Goal: Transaction & Acquisition: Obtain resource

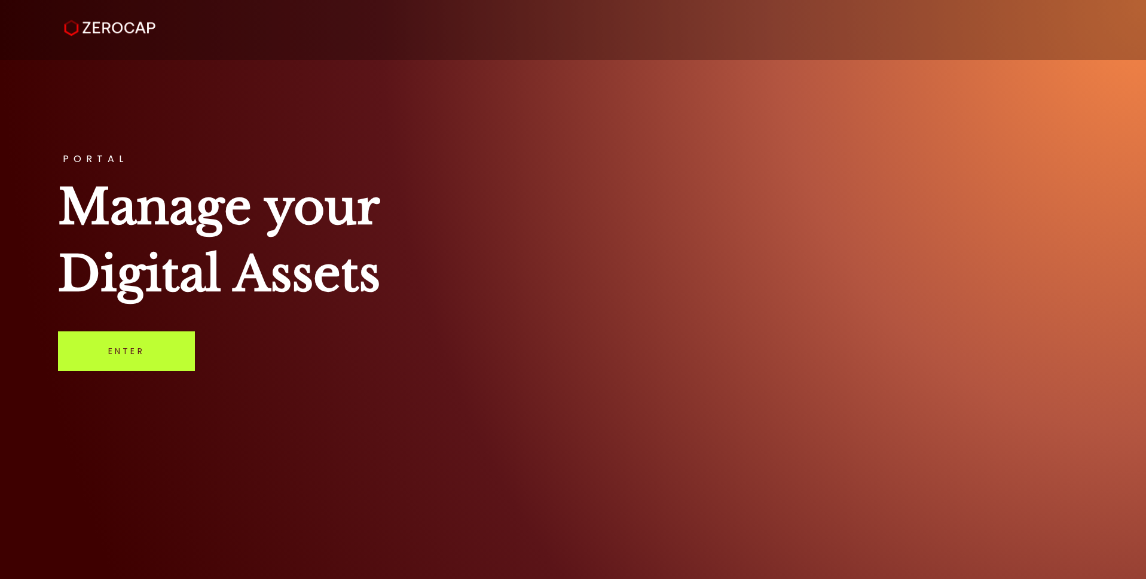
click at [150, 352] on link "Enter" at bounding box center [126, 350] width 137 height 39
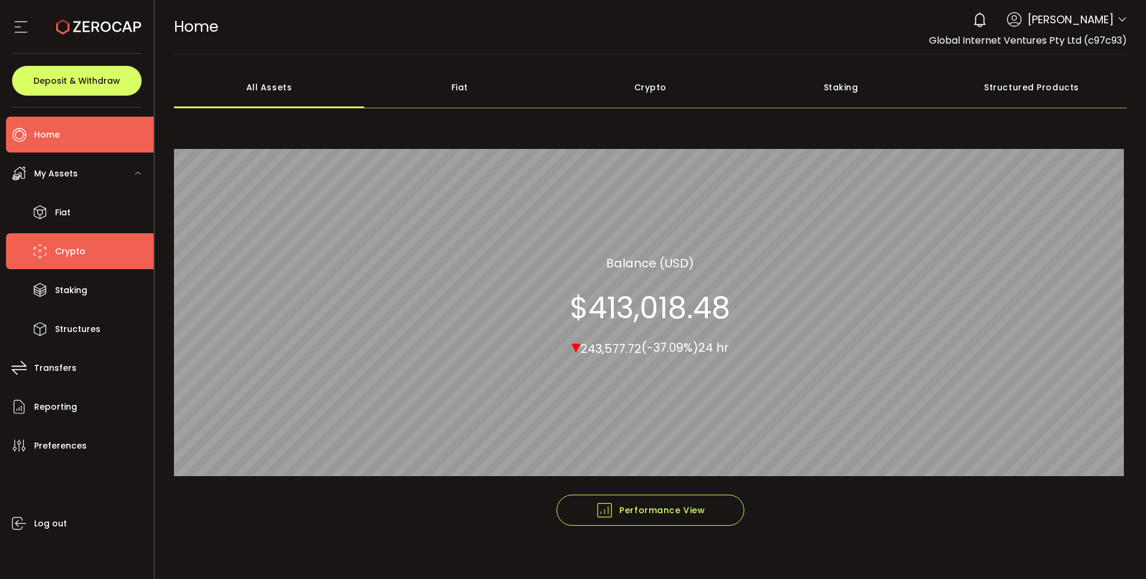
click at [89, 251] on li "Crypto" at bounding box center [80, 251] width 148 height 36
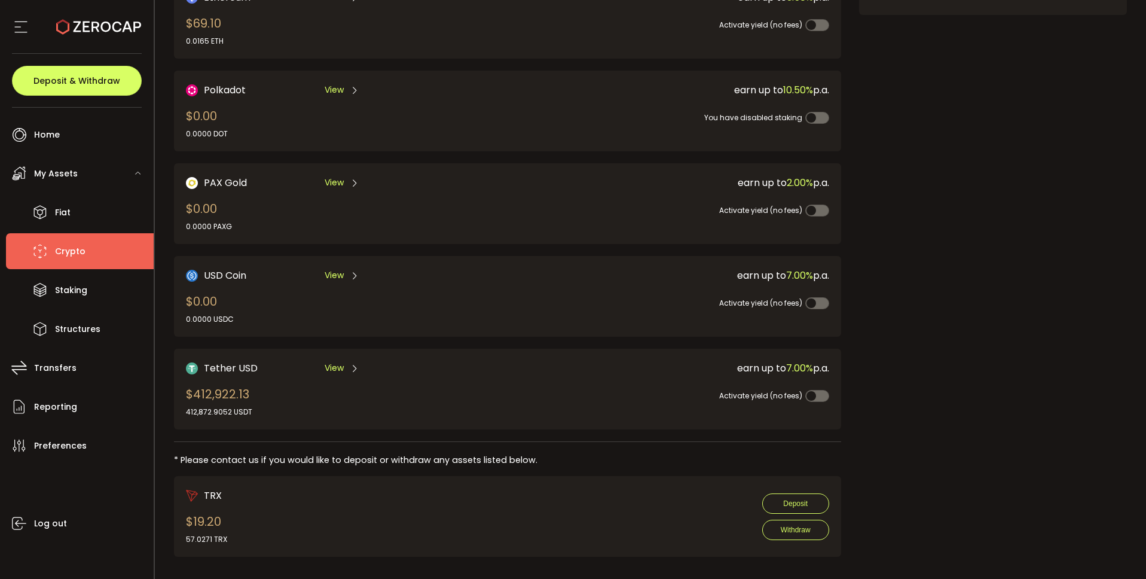
scroll to position [225, 0]
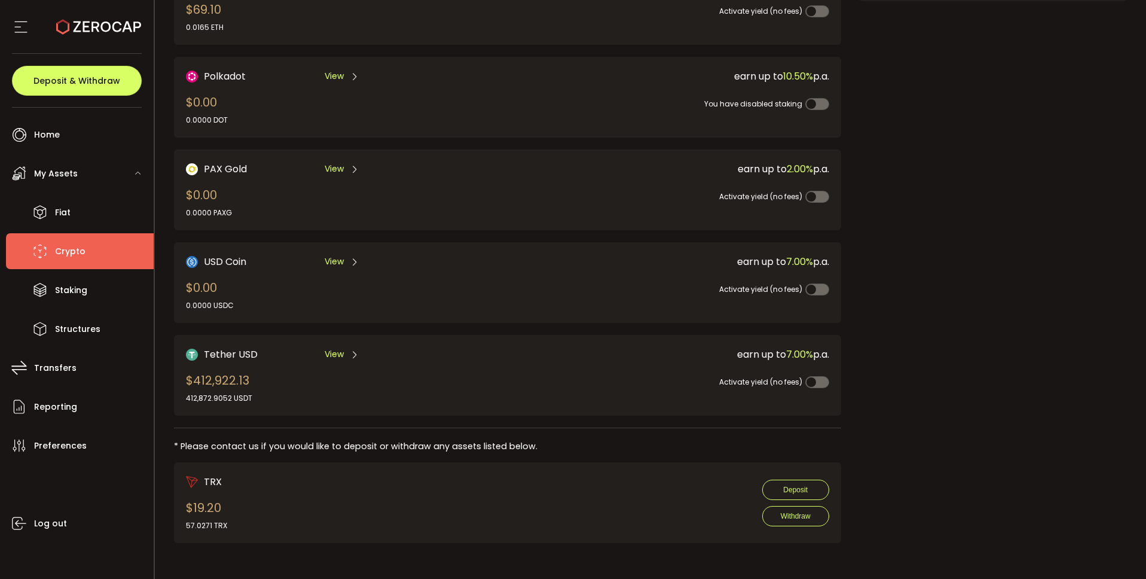
click at [342, 356] on span "View" at bounding box center [334, 354] width 19 height 13
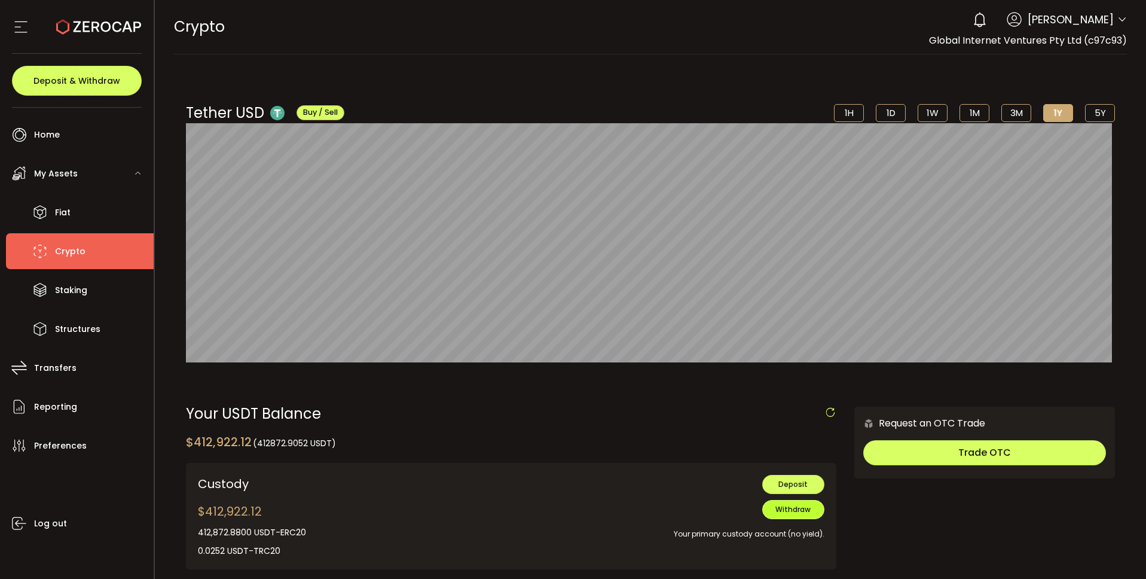
click at [779, 510] on span "Withdraw" at bounding box center [793, 509] width 35 height 10
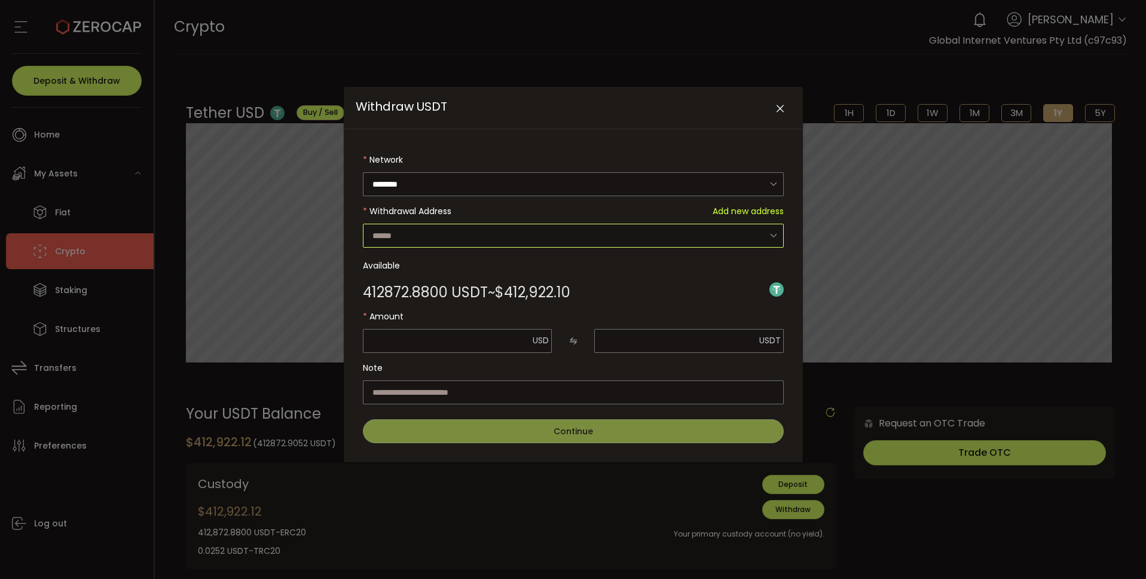
click at [545, 231] on input "Withdraw USDT" at bounding box center [573, 236] width 421 height 24
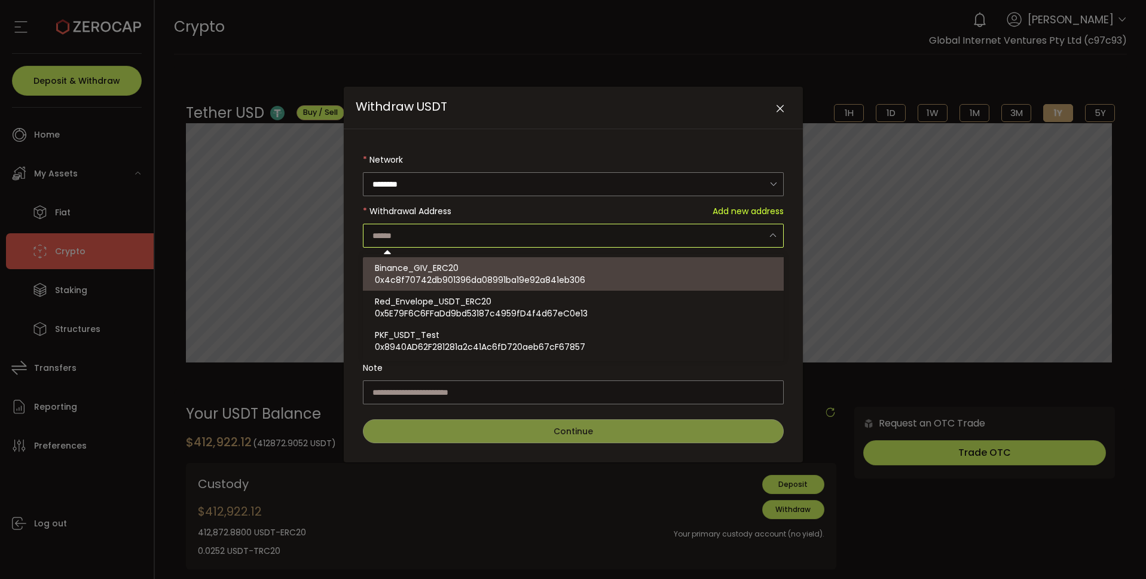
click at [509, 280] on span "0x4c8f70742db901396da08991ba19e92a841eb306" at bounding box center [480, 280] width 211 height 12
type input "**********"
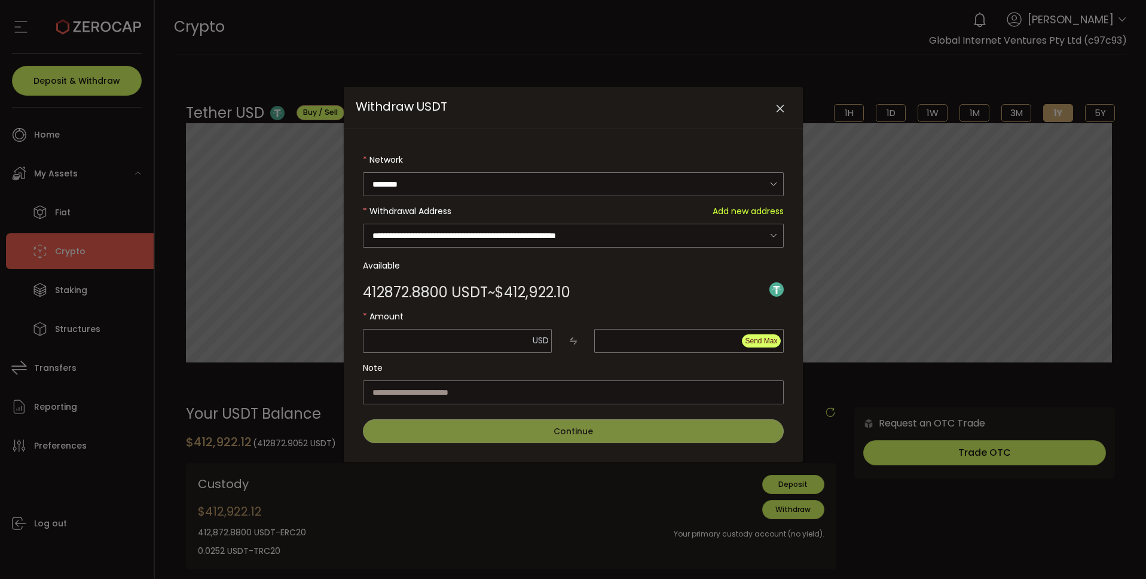
click at [755, 340] on span "Send Max" at bounding box center [761, 341] width 32 height 8
type input "*********"
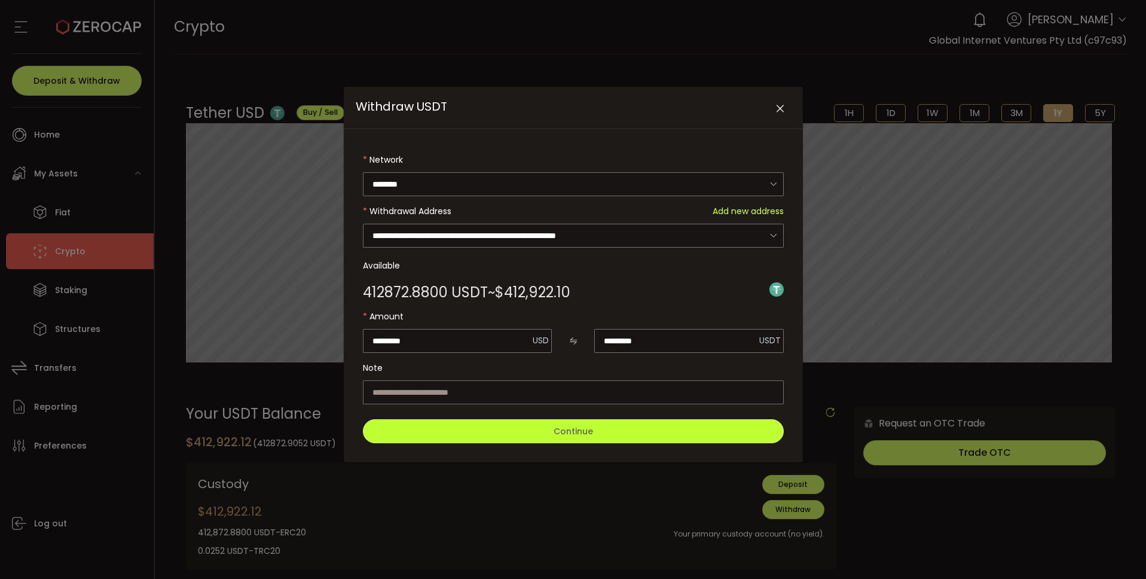
click at [636, 432] on button "Continue" at bounding box center [573, 431] width 421 height 24
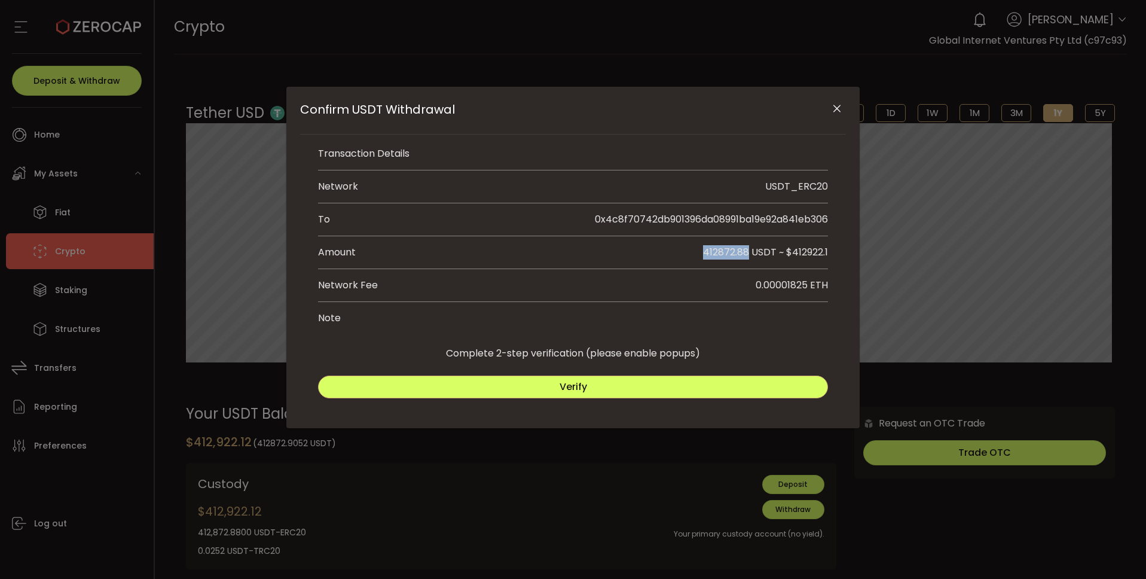
drag, startPoint x: 702, startPoint y: 250, endPoint x: 747, endPoint y: 253, distance: 45.5
click at [747, 253] on div "412872.88 USDT ~ $412922.1" at bounding box center [701, 252] width 255 height 14
copy span "412872.88"
click at [844, 107] on button "Close" at bounding box center [837, 109] width 21 height 21
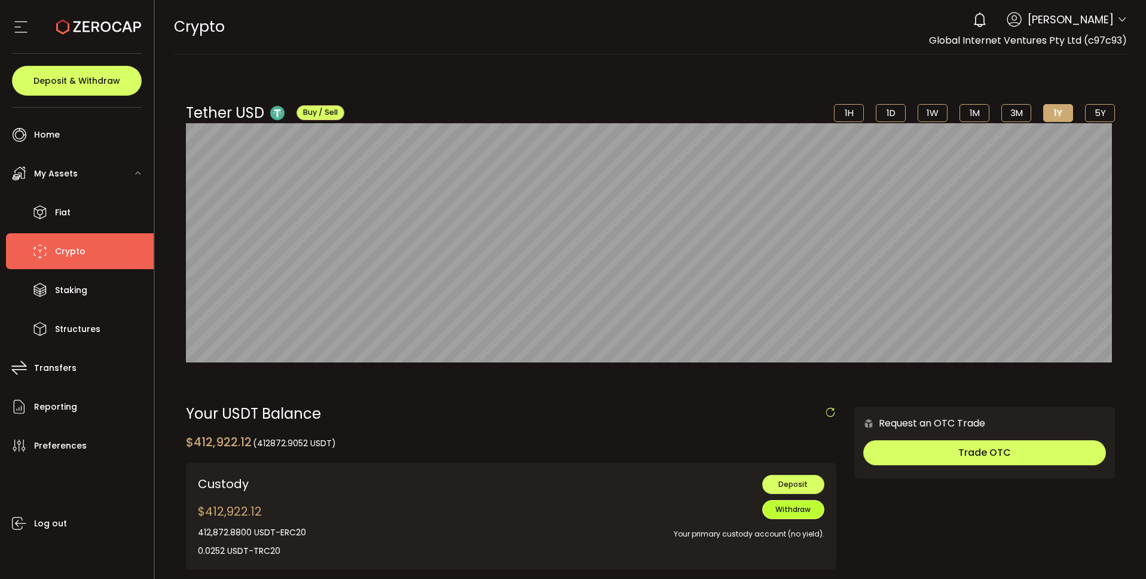
click at [807, 517] on button "Withdraw" at bounding box center [794, 509] width 62 height 19
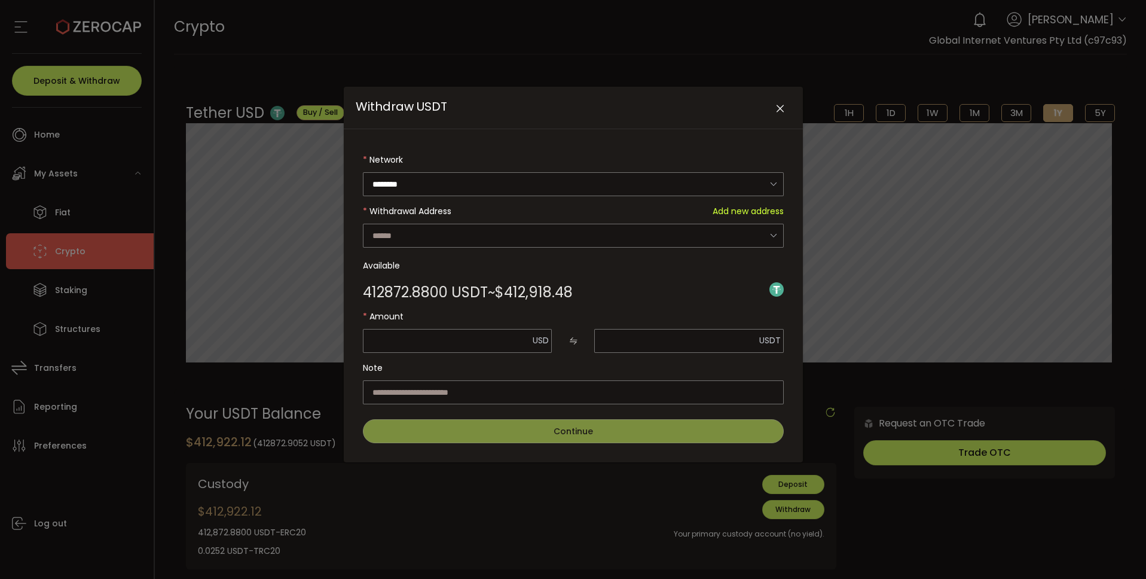
click at [690, 250] on form "Network ******** Ethereum TRON Withdrawal Address Add new address Available 412…" at bounding box center [573, 295] width 421 height 295
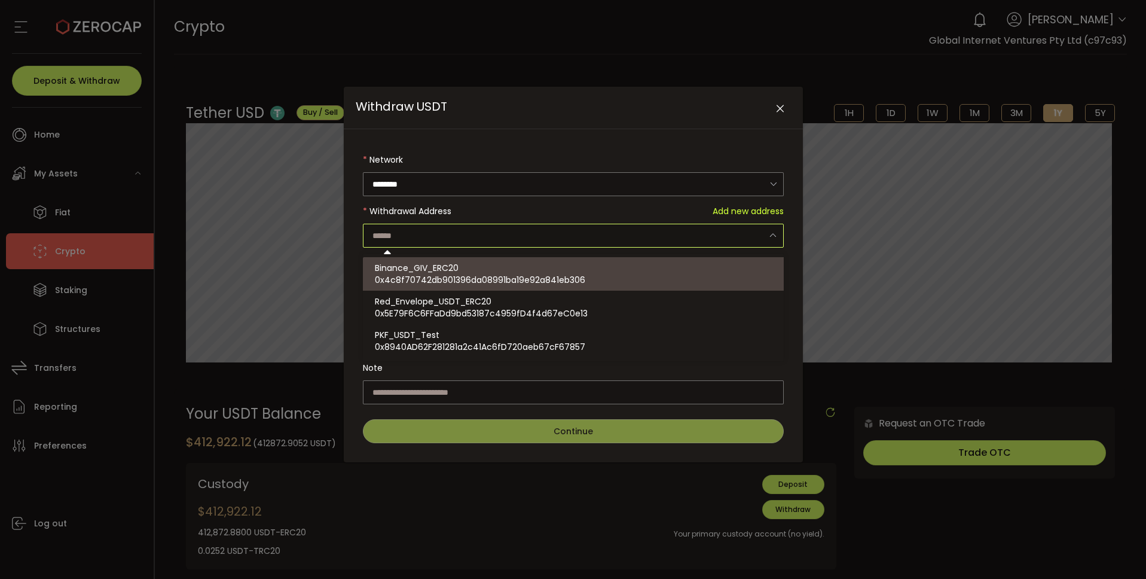
click at [671, 235] on input "Withdraw USDT" at bounding box center [573, 236] width 421 height 24
click at [669, 283] on div "Binance_GIV_ERC20 0x4c8f70742db901396da08991ba19e92a841eb306" at bounding box center [575, 273] width 401 height 33
type input "**********"
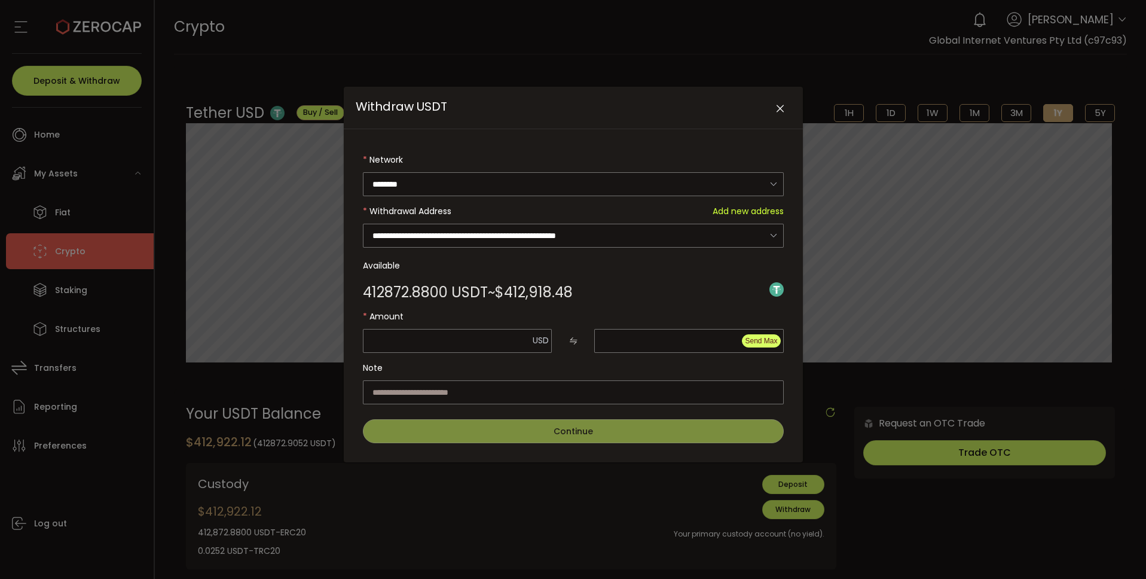
click at [752, 343] on span "Send Max" at bounding box center [761, 341] width 32 height 8
type input "*********"
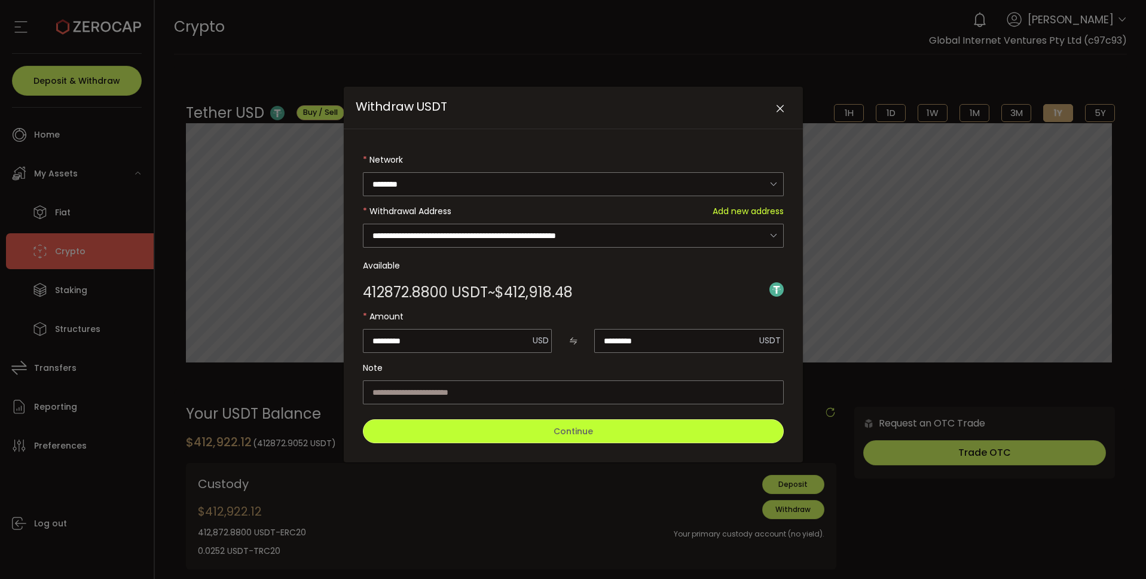
click at [694, 419] on button "Continue" at bounding box center [573, 431] width 421 height 24
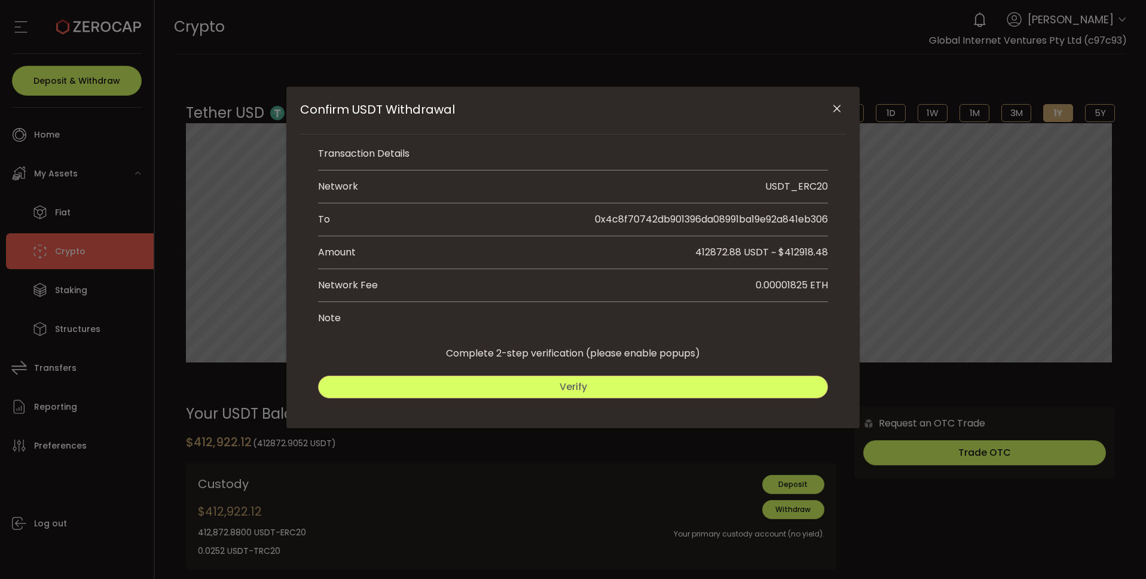
click at [637, 393] on button "Verify" at bounding box center [573, 387] width 510 height 23
click at [572, 383] on span "Verify" at bounding box center [574, 387] width 28 height 14
click at [657, 383] on button "Submit" at bounding box center [703, 387] width 252 height 23
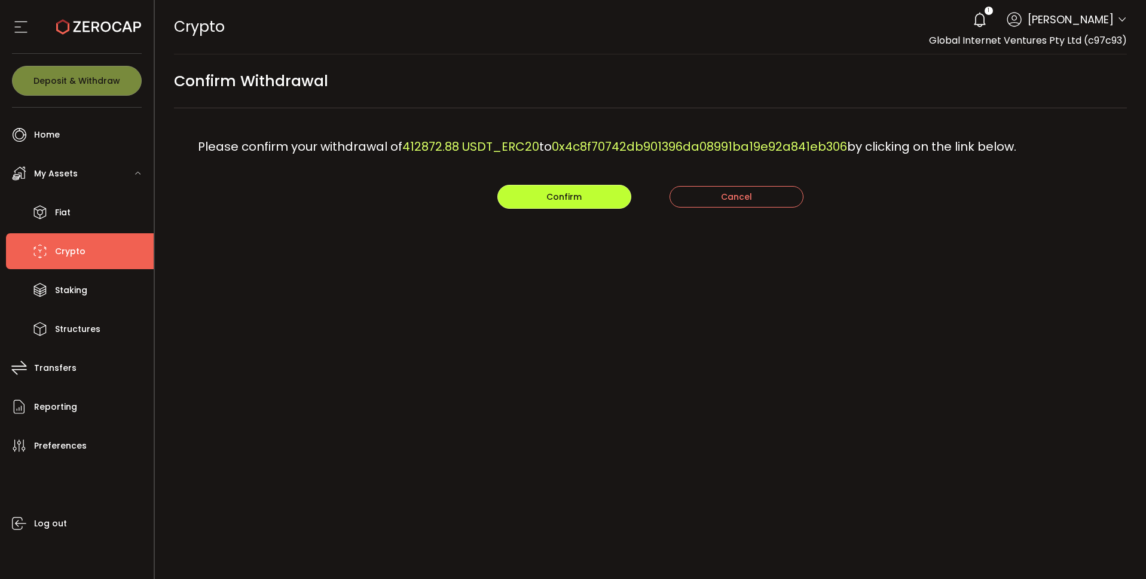
click at [536, 198] on button "Confirm" at bounding box center [565, 197] width 134 height 24
